Goal: Task Accomplishment & Management: Manage account settings

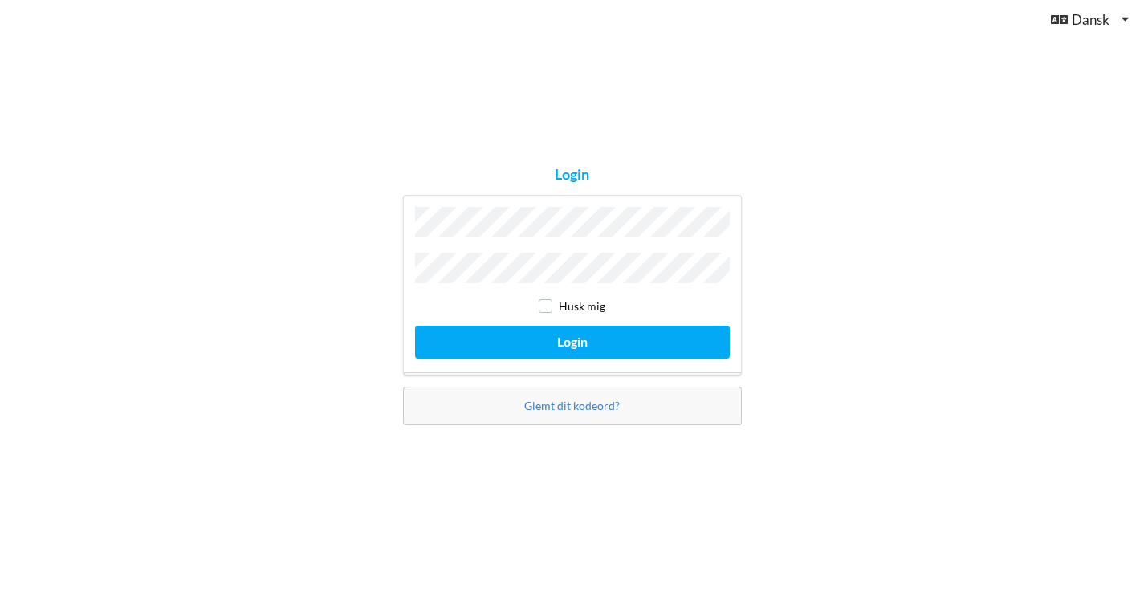
click at [549, 303] on input "checkbox" at bounding box center [546, 306] width 14 height 14
checkbox input "true"
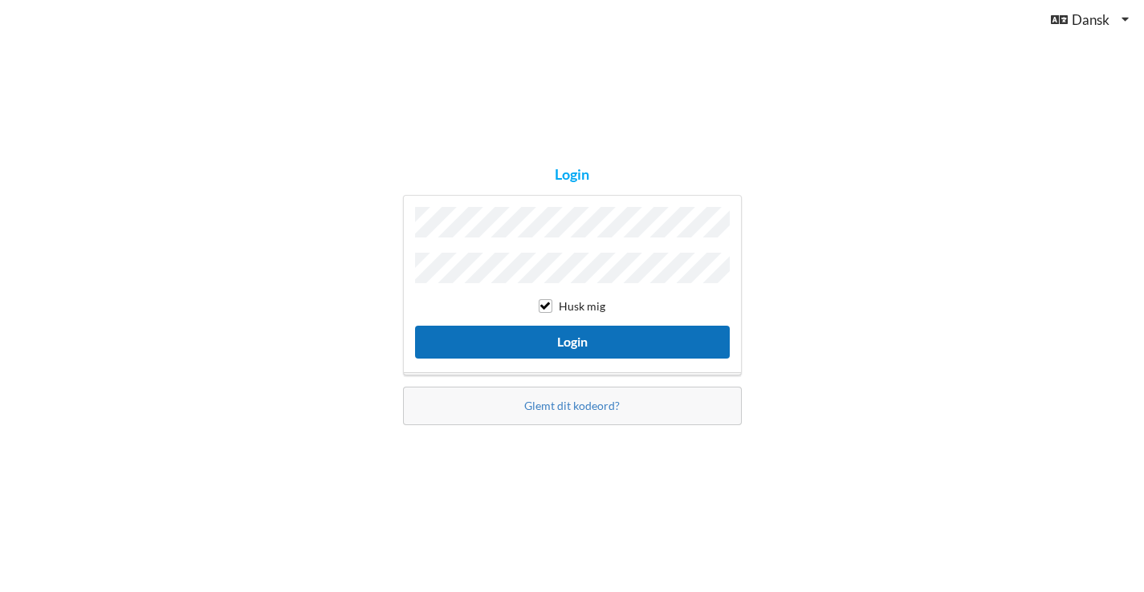
click at [555, 337] on button "Login" at bounding box center [572, 342] width 315 height 33
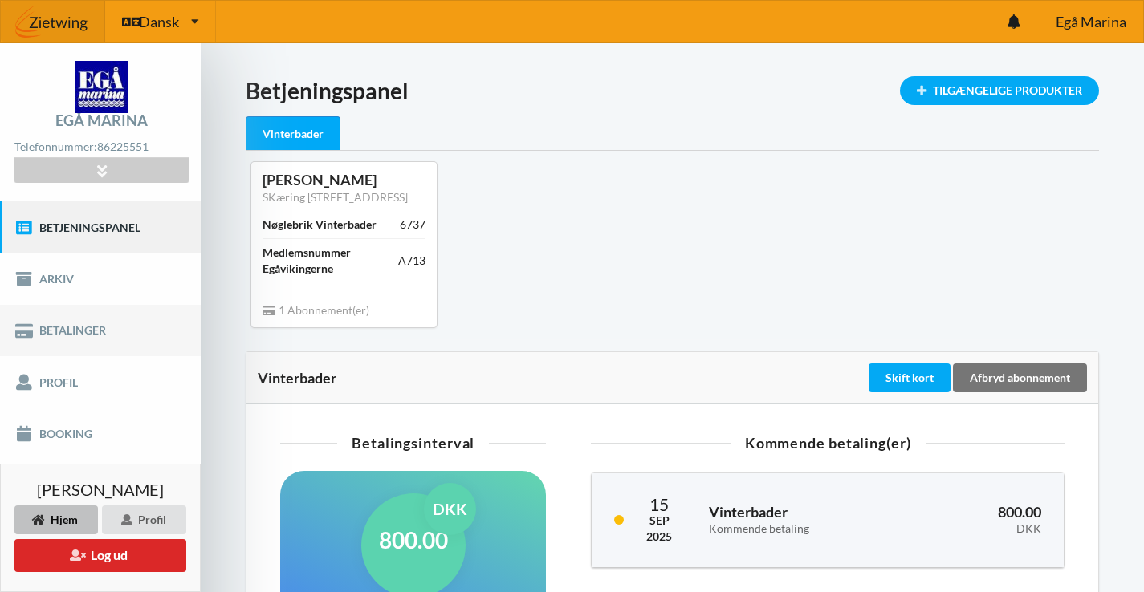
click at [77, 336] on link "Betalinger" at bounding box center [100, 330] width 201 height 51
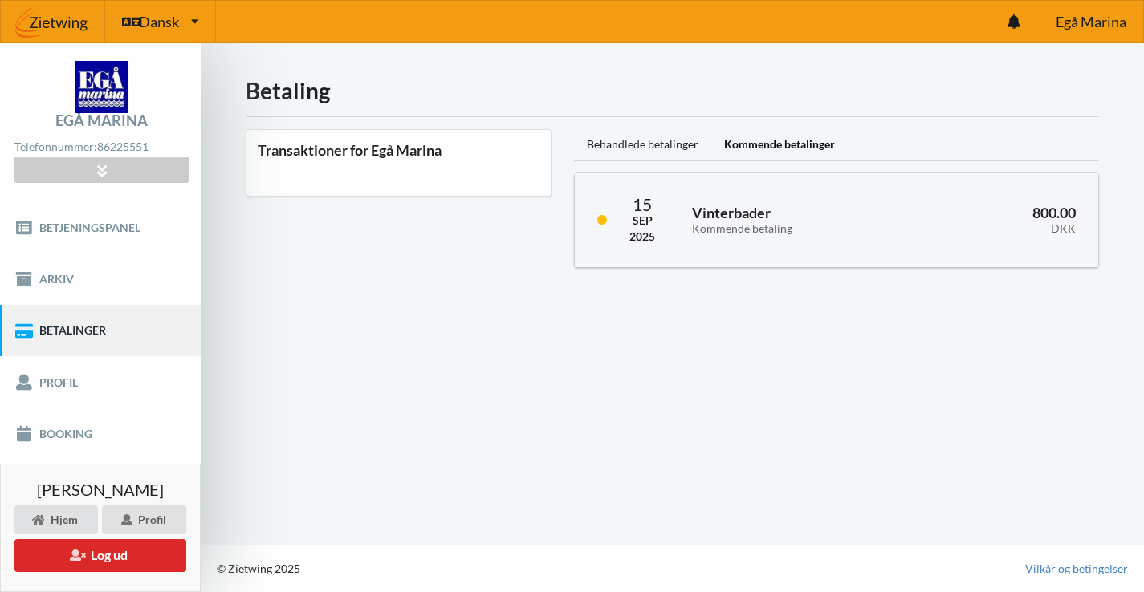
click at [815, 144] on div "Kommende betalinger" at bounding box center [779, 145] width 136 height 32
drag, startPoint x: 121, startPoint y: 559, endPoint x: 214, endPoint y: 512, distance: 104.5
click at [121, 559] on button "Log ud" at bounding box center [100, 555] width 172 height 33
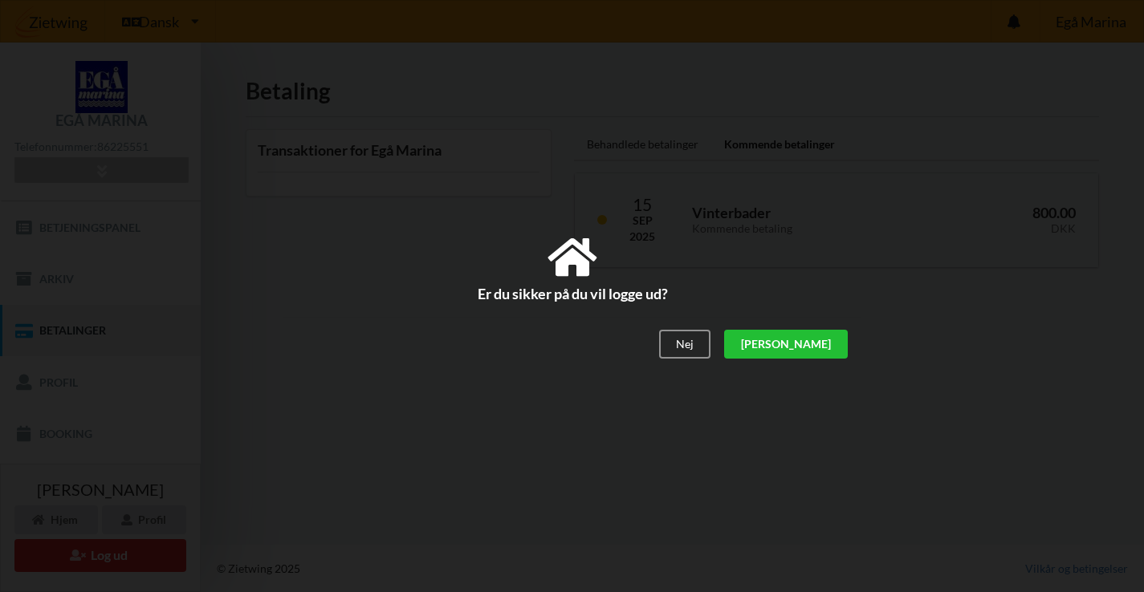
click at [829, 353] on div "[PERSON_NAME]" at bounding box center [785, 345] width 124 height 29
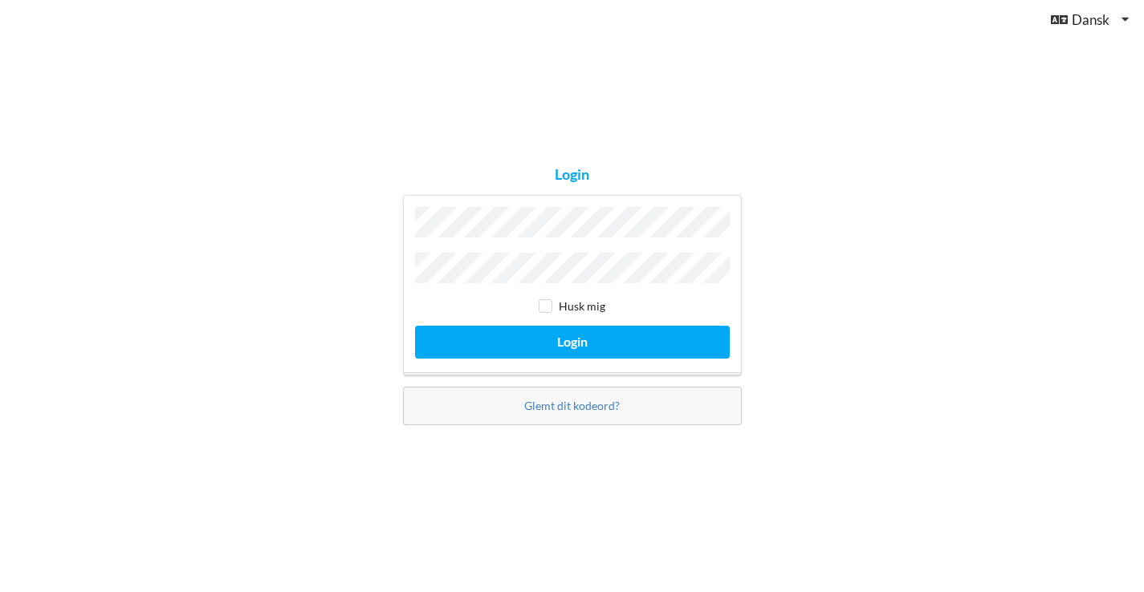
drag, startPoint x: 938, startPoint y: 284, endPoint x: 995, endPoint y: 213, distance: 91.4
click at [942, 279] on div "Login Husk mig Login Glemt dit kodeord?" at bounding box center [572, 296] width 1144 height 592
click at [547, 305] on input "checkbox" at bounding box center [546, 306] width 14 height 14
checkbox input "true"
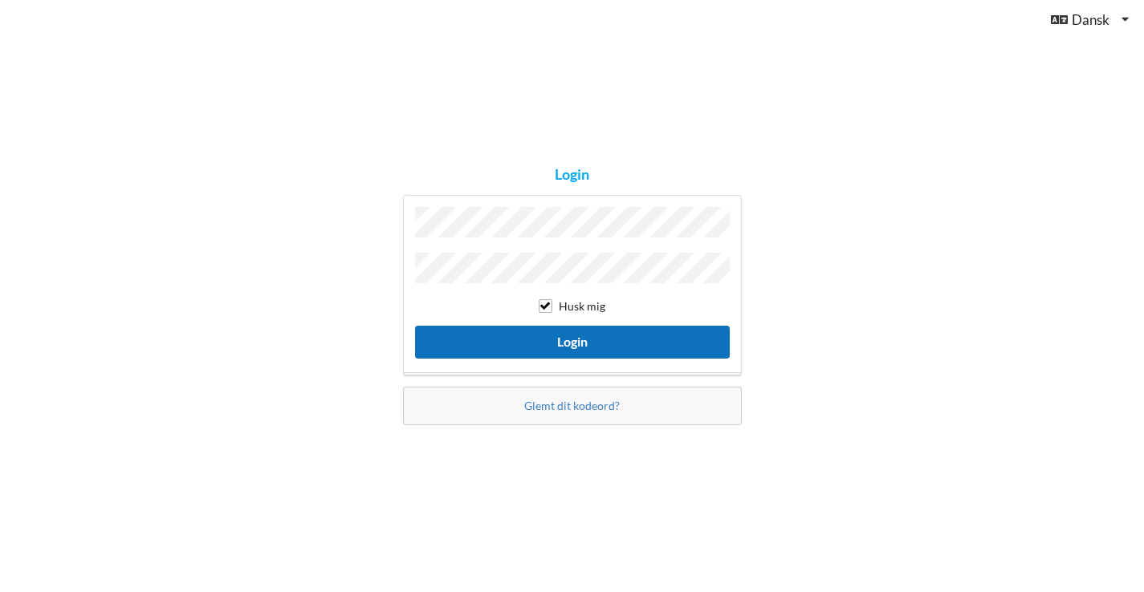
click at [549, 345] on button "Login" at bounding box center [572, 342] width 315 height 33
